Goal: Transaction & Acquisition: Download file/media

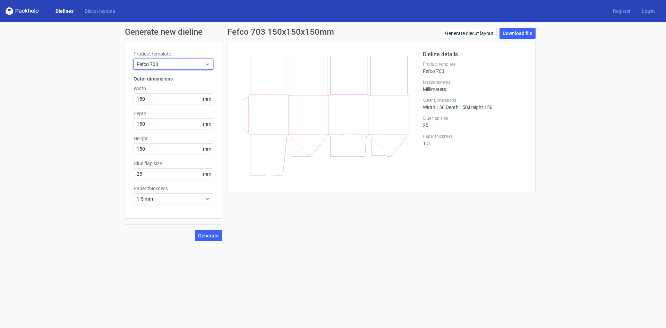
click at [207, 65] on icon at bounding box center [207, 64] width 5 height 6
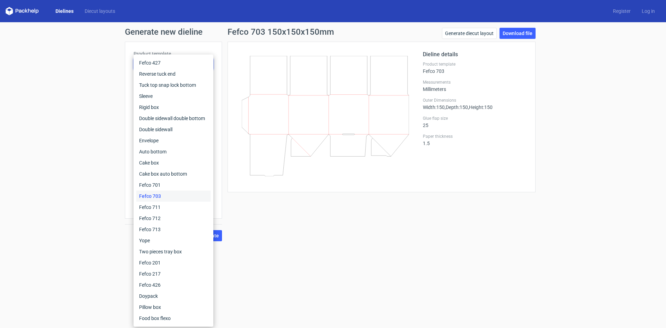
click at [289, 272] on form "Generate new dieline Product template Fefco 703 Outer dimensions Width 150 mm D…" at bounding box center [333, 175] width 666 height 306
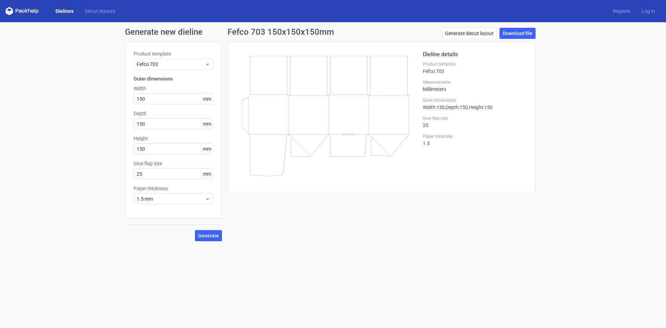
click at [208, 96] on span "mm" at bounding box center [207, 99] width 12 height 10
drag, startPoint x: 207, startPoint y: 107, endPoint x: 205, endPoint y: 96, distance: 11.0
click at [207, 106] on div "Product template Fefco 703 Outer dimensions Width 150 mm Depth 150 mm Height 15…" at bounding box center [173, 130] width 97 height 177
click at [205, 96] on span "mm" at bounding box center [207, 99] width 12 height 10
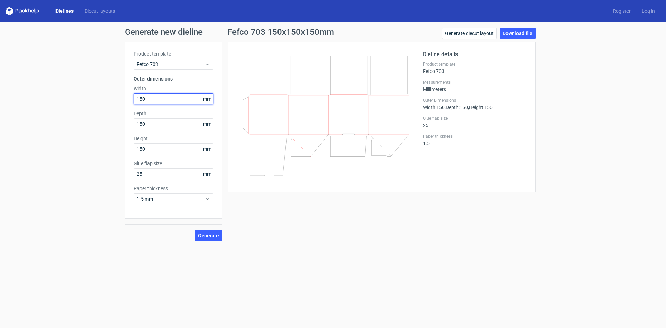
click at [178, 103] on input "150" at bounding box center [174, 98] width 80 height 11
click at [192, 198] on span "1.5 mm" at bounding box center [171, 198] width 68 height 7
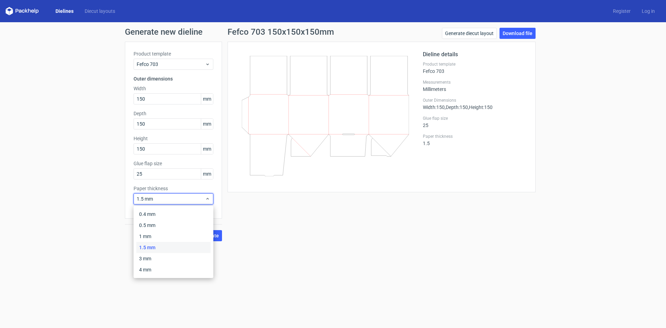
click at [263, 241] on div "Fefco 703 150x150x150mm Generate diecut layout Download file Dieline details Pr…" at bounding box center [381, 134] width 319 height 213
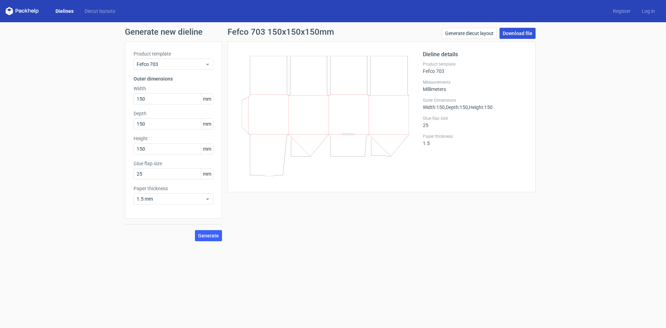
click at [504, 35] on link "Download file" at bounding box center [518, 33] width 36 height 11
click at [172, 99] on input "150" at bounding box center [174, 98] width 80 height 11
drag, startPoint x: 113, startPoint y: 110, endPoint x: 75, endPoint y: 112, distance: 38.2
click at [75, 112] on div "Generate new dieline Product template Fefco 703 Outer dimensions Width 150 mm D…" at bounding box center [333, 134] width 666 height 224
